Goal: Find specific page/section: Find specific page/section

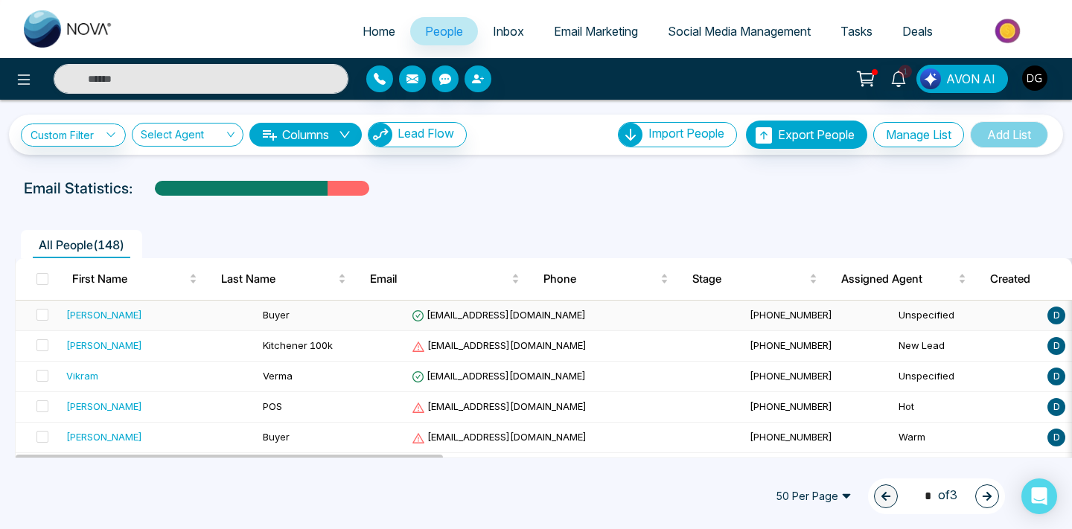
click at [165, 314] on div "[PERSON_NAME]" at bounding box center [158, 314] width 185 height 15
